Goal: Communication & Community: Connect with others

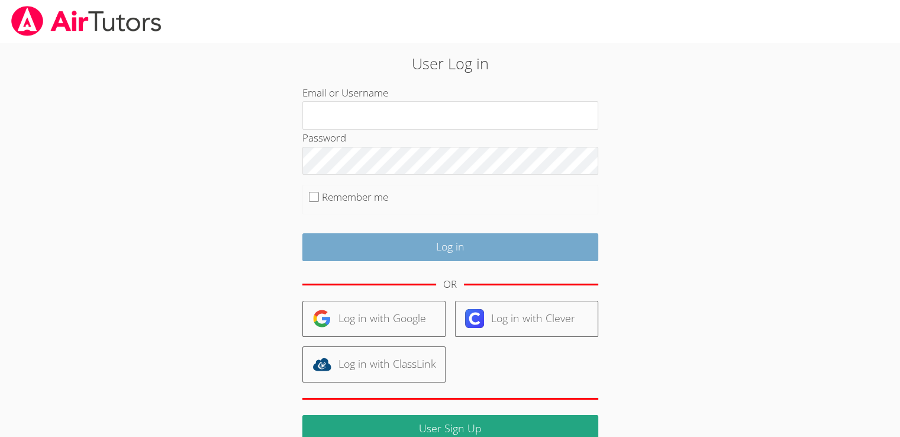
type input "[PERSON_NAME]"
click at [430, 236] on input "Log in" at bounding box center [450, 247] width 296 height 28
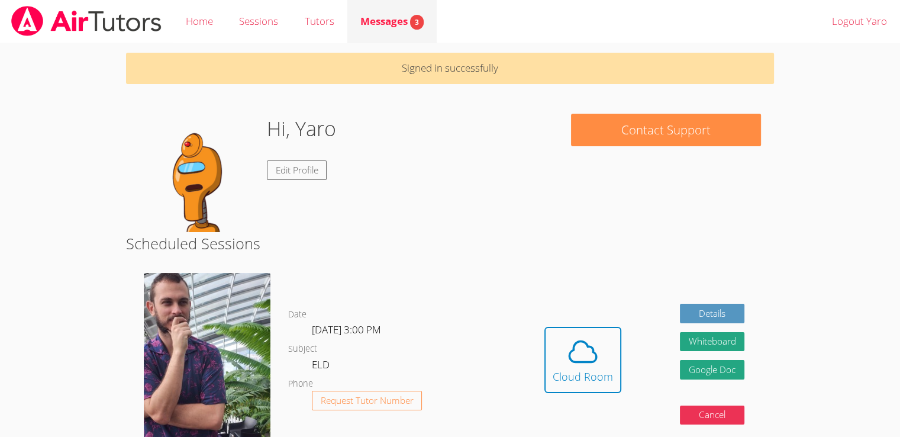
click at [405, 17] on span "Messages 3" at bounding box center [391, 21] width 63 height 14
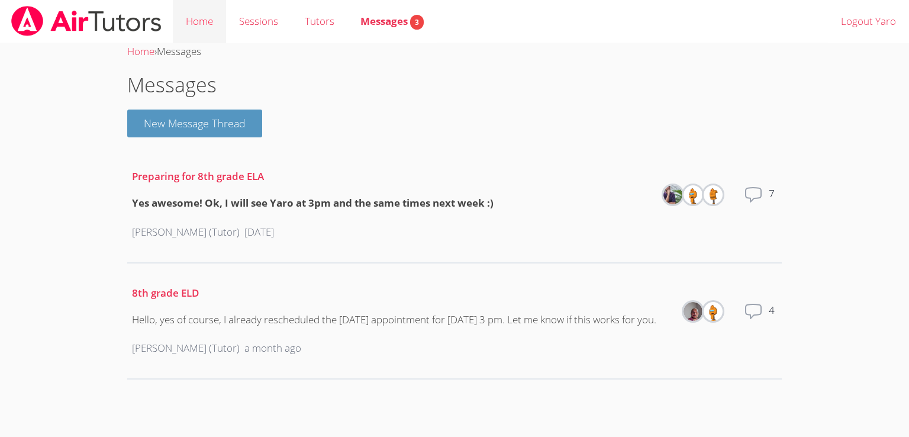
click at [192, 29] on link "Home" at bounding box center [199, 21] width 53 height 43
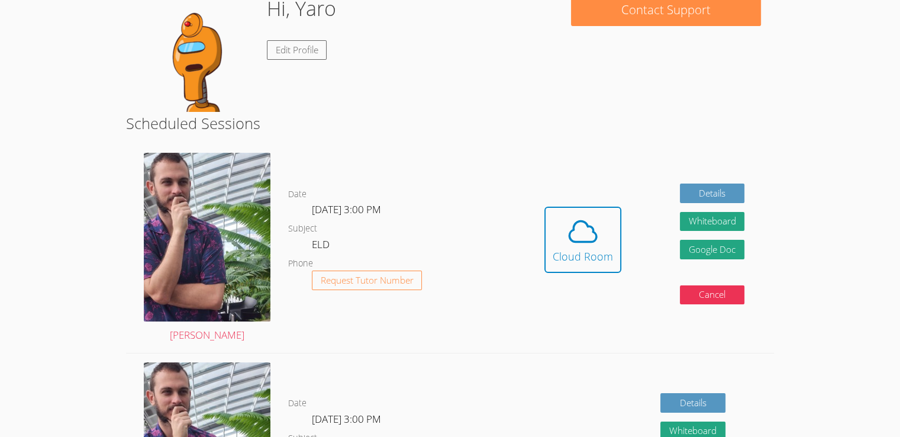
scroll to position [83, 0]
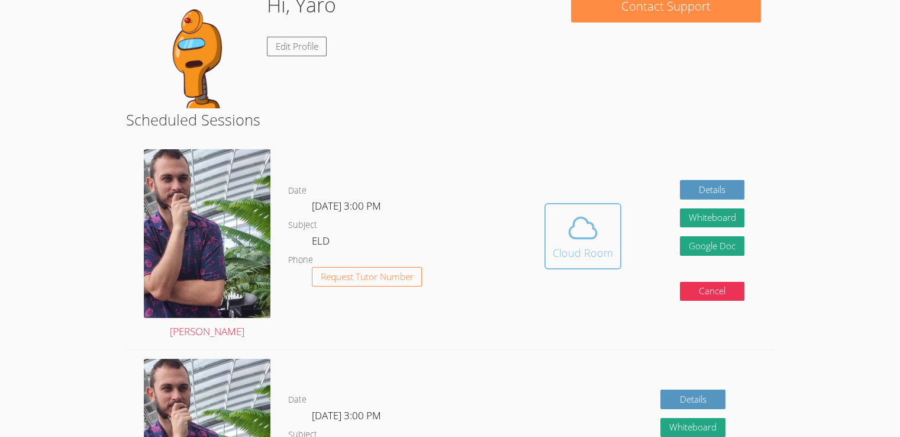
click at [585, 238] on icon at bounding box center [582, 227] width 33 height 33
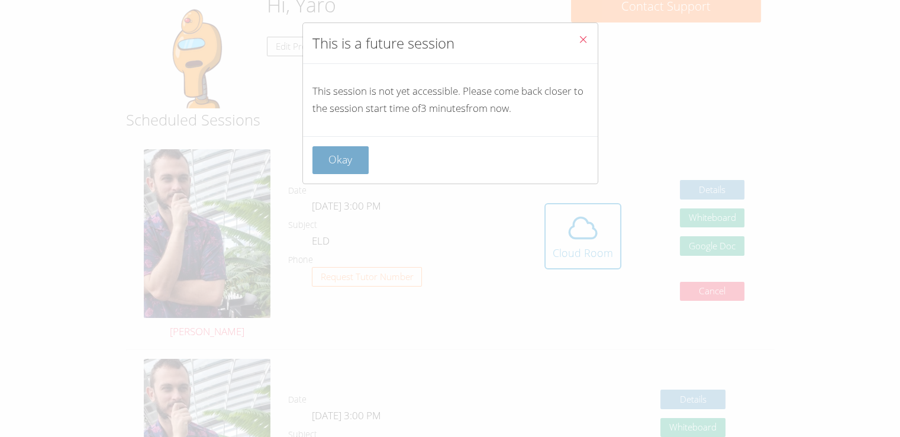
click at [347, 167] on button "Okay" at bounding box center [340, 160] width 57 height 28
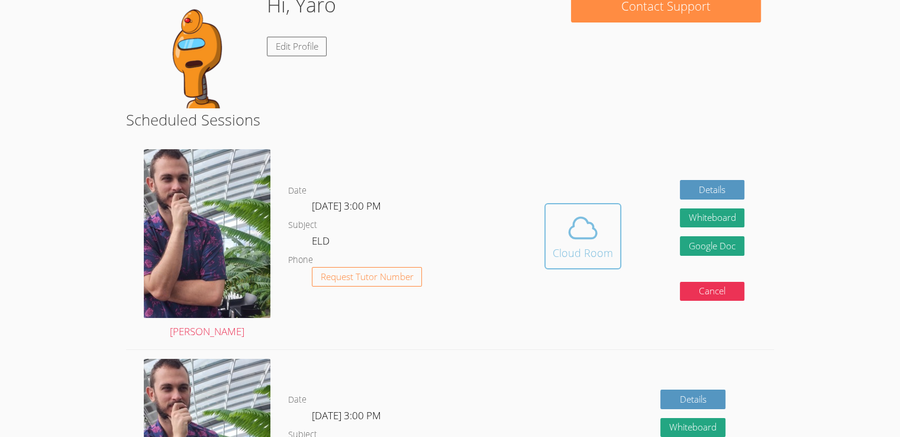
click at [589, 232] on icon at bounding box center [582, 227] width 33 height 33
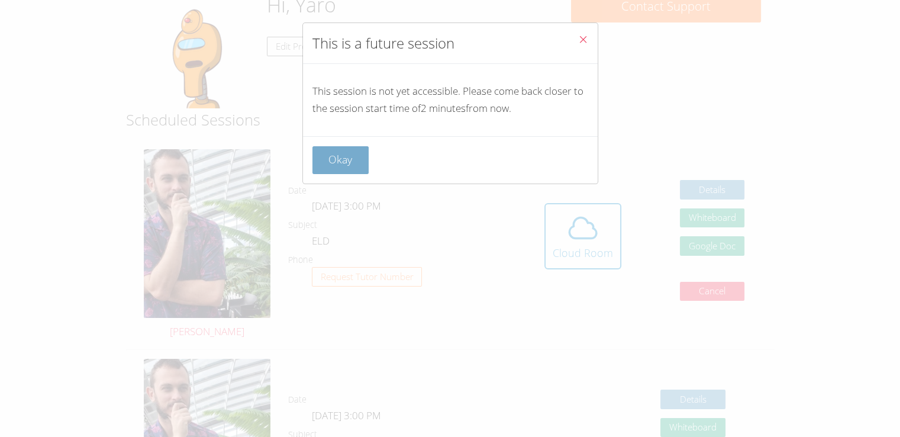
click at [359, 162] on button "Okay" at bounding box center [340, 160] width 57 height 28
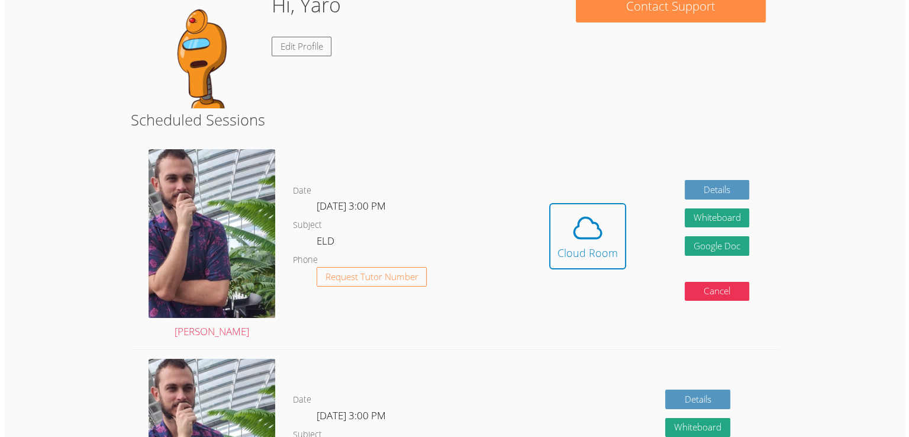
scroll to position [0, 0]
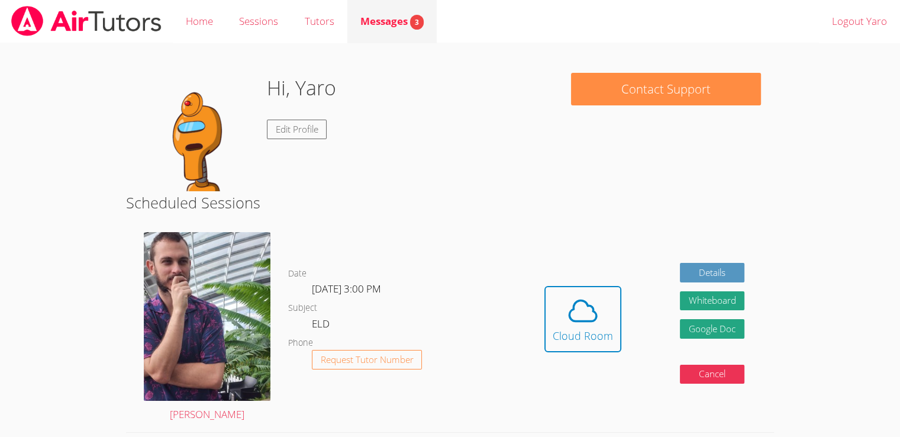
click at [397, 25] on span "Messages 3" at bounding box center [391, 21] width 63 height 14
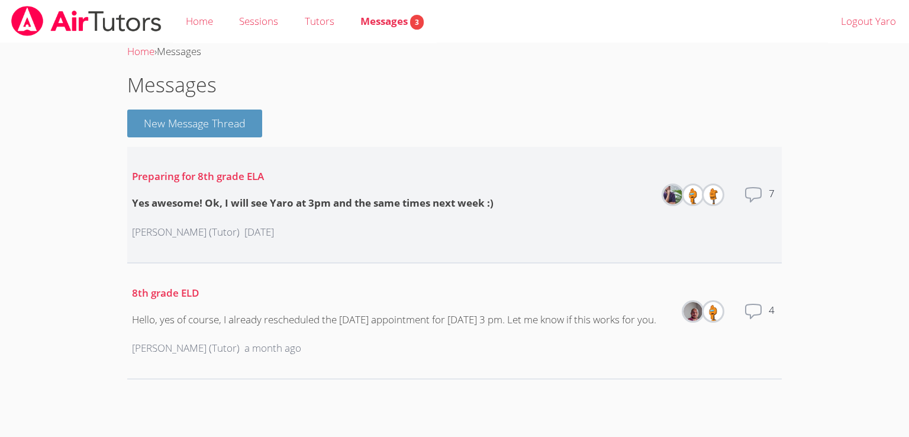
click at [471, 220] on div "Zachary D'Esposito (Tutor) 5 days ago" at bounding box center [313, 232] width 362 height 36
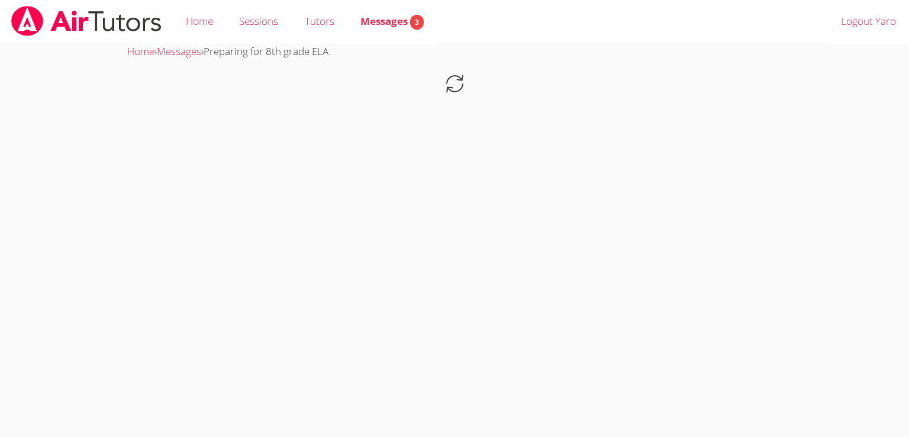
click at [471, 220] on body "Home Sessions Tutors Messages 3 Logout Yaro Home › Messages › Preparing for 8th…" at bounding box center [454, 218] width 909 height 437
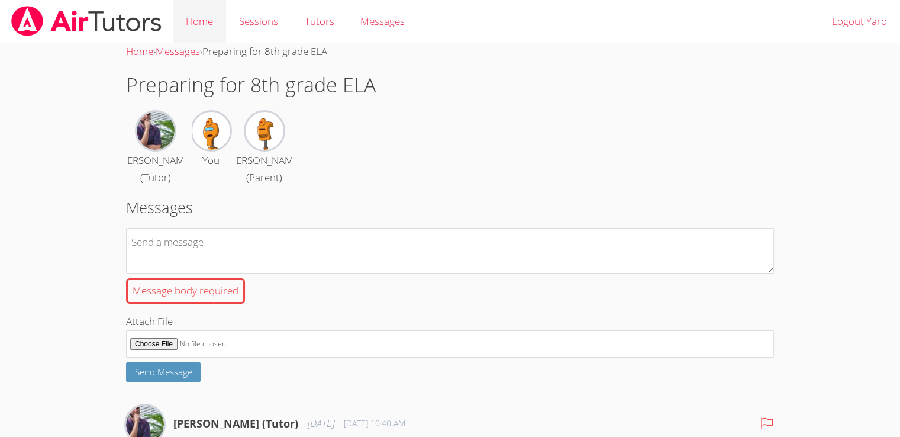
click at [201, 29] on link "Home" at bounding box center [199, 21] width 53 height 43
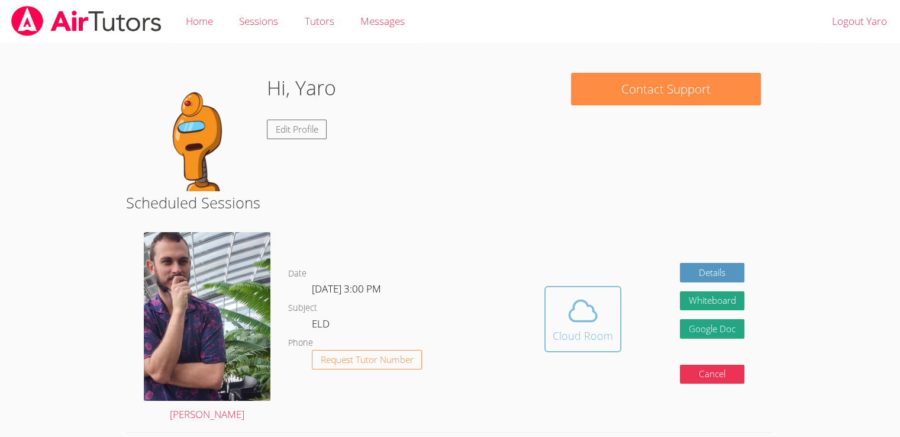
click at [575, 349] on button "Cloud Room" at bounding box center [582, 319] width 77 height 66
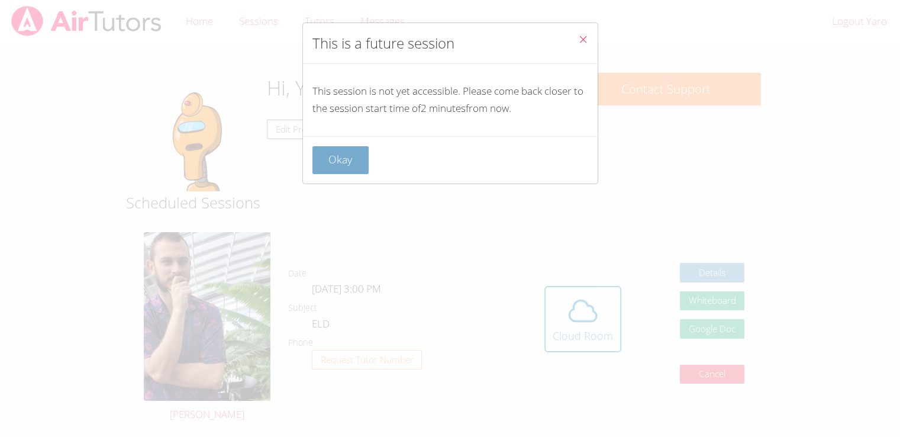
click at [357, 164] on button "Okay" at bounding box center [340, 160] width 57 height 28
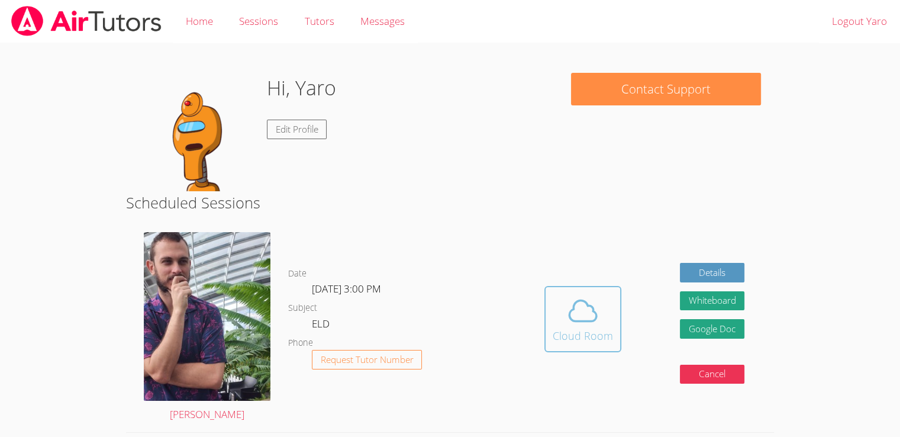
click at [573, 292] on button "Cloud Room" at bounding box center [582, 319] width 77 height 66
click at [552, 325] on button "Cloud Room" at bounding box center [582, 319] width 77 height 66
click at [556, 343] on div "Cloud Room" at bounding box center [583, 335] width 60 height 17
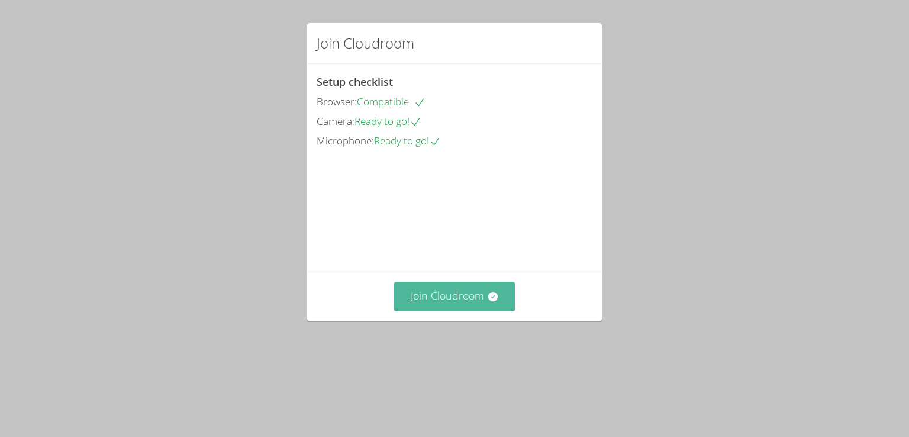
click at [450, 311] on button "Join Cloudroom" at bounding box center [454, 296] width 121 height 29
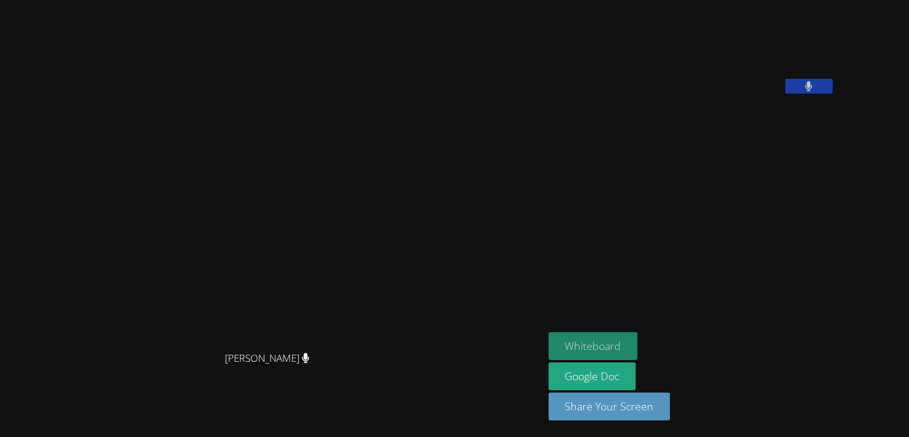
click at [638, 343] on button "Whiteboard" at bounding box center [593, 346] width 89 height 28
